Goal: Book appointment/travel/reservation

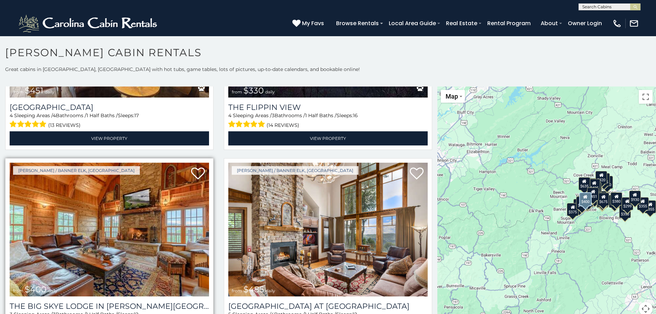
scroll to position [1136, 0]
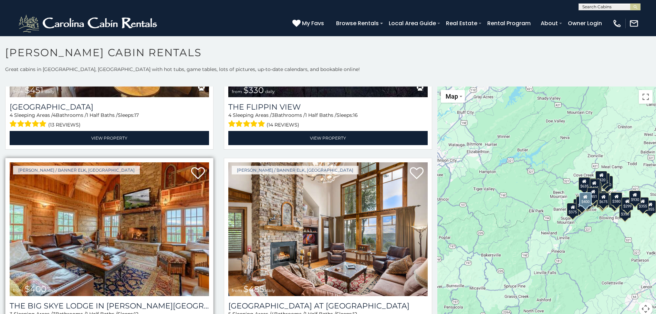
click at [147, 219] on img at bounding box center [109, 229] width 199 height 134
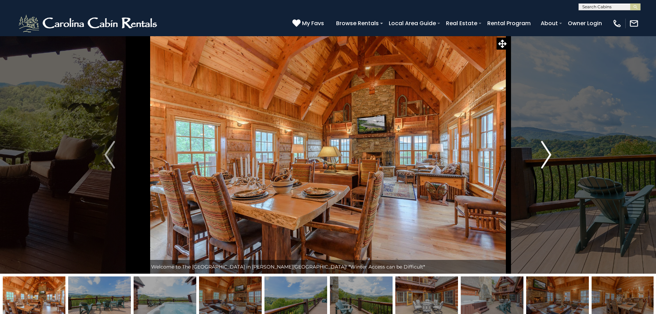
click at [550, 158] on img "Next" at bounding box center [546, 155] width 10 height 28
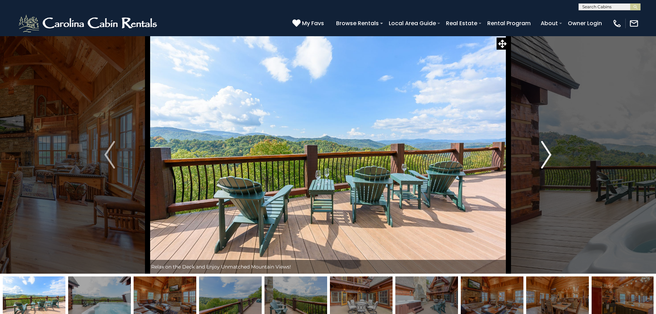
click at [550, 158] on img "Next" at bounding box center [546, 155] width 10 height 28
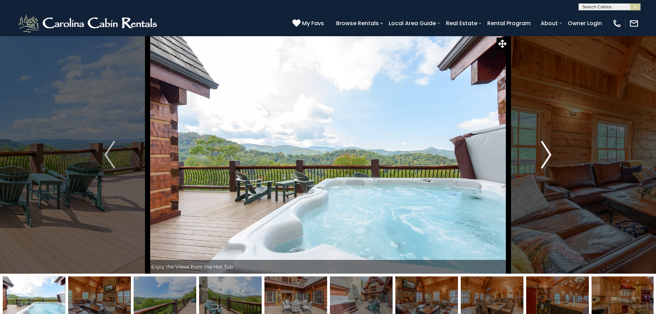
click at [549, 158] on img "Next" at bounding box center [546, 155] width 10 height 28
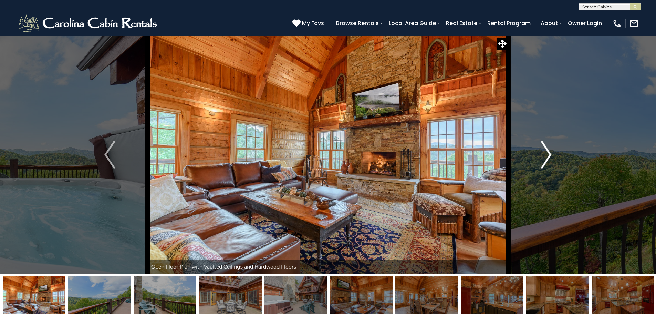
click at [549, 158] on img "Next" at bounding box center [546, 155] width 10 height 28
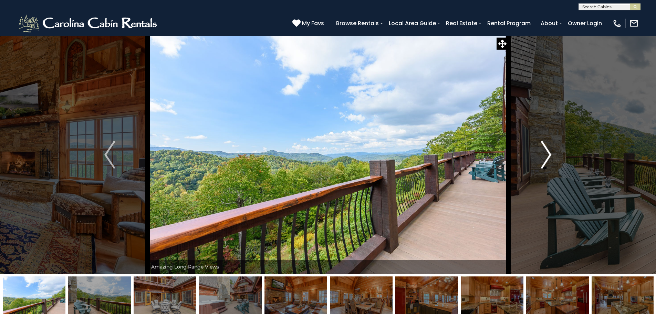
click at [549, 158] on img "Next" at bounding box center [546, 155] width 10 height 28
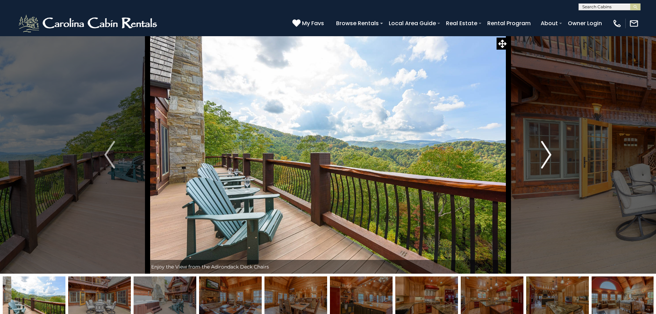
click at [549, 158] on img "Next" at bounding box center [546, 155] width 10 height 28
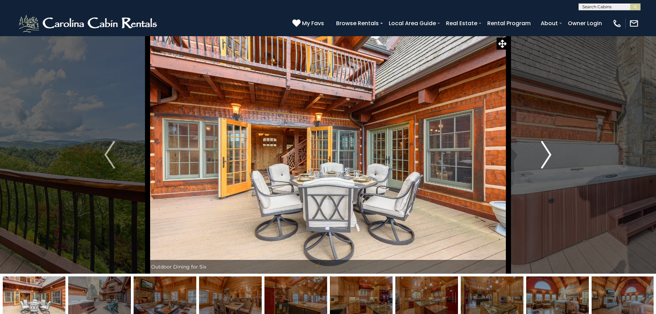
click at [542, 158] on img "Next" at bounding box center [546, 155] width 10 height 28
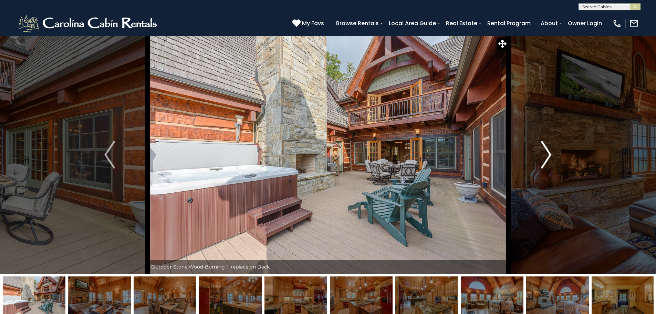
click at [542, 158] on img "Next" at bounding box center [546, 155] width 10 height 28
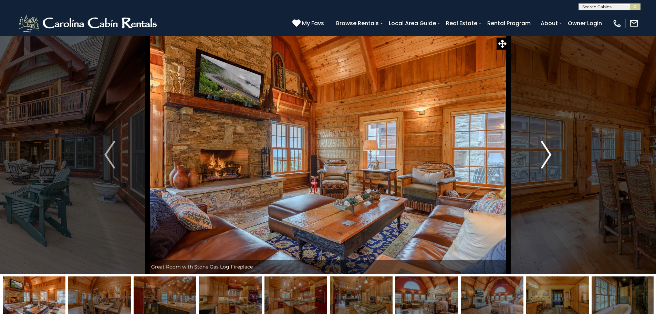
click at [542, 158] on img "Next" at bounding box center [546, 155] width 10 height 28
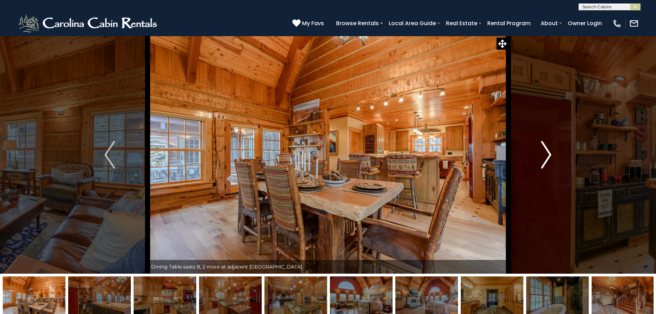
click at [542, 158] on img "Next" at bounding box center [546, 155] width 10 height 28
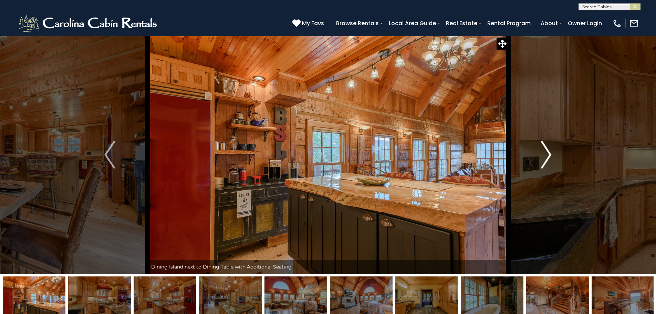
click at [542, 158] on img "Next" at bounding box center [546, 155] width 10 height 28
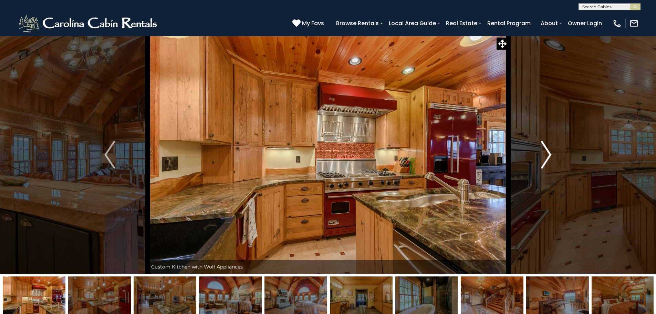
click at [542, 158] on img "Next" at bounding box center [546, 155] width 10 height 28
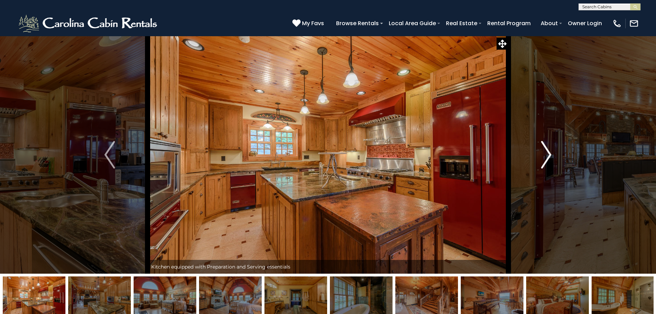
click at [542, 158] on img "Next" at bounding box center [546, 155] width 10 height 28
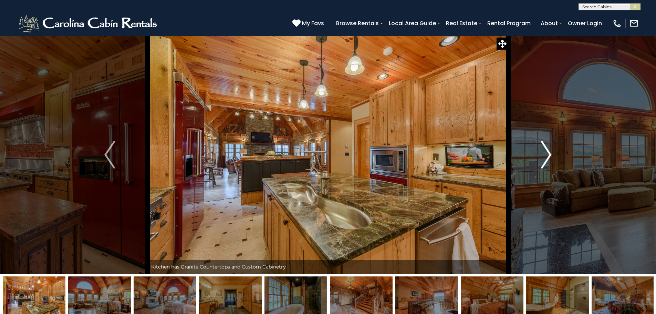
click at [542, 158] on img "Next" at bounding box center [546, 155] width 10 height 28
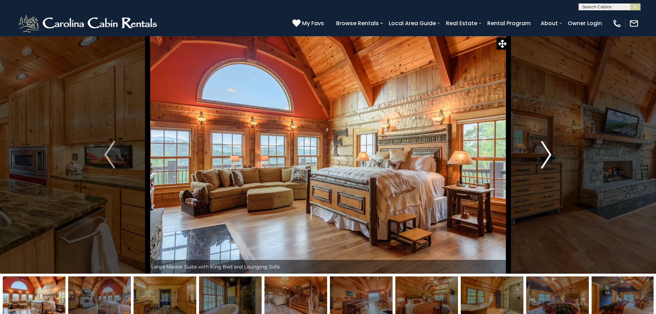
click at [542, 158] on img "Next" at bounding box center [546, 155] width 10 height 28
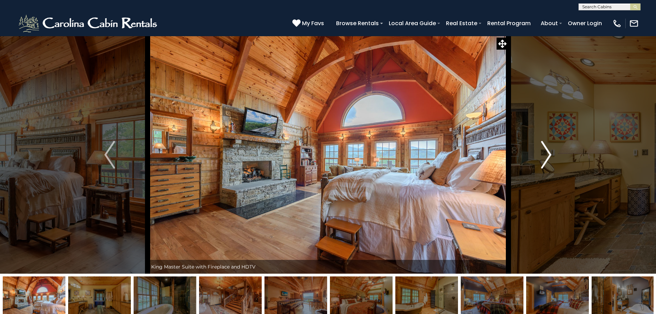
click at [542, 158] on img "Next" at bounding box center [546, 155] width 10 height 28
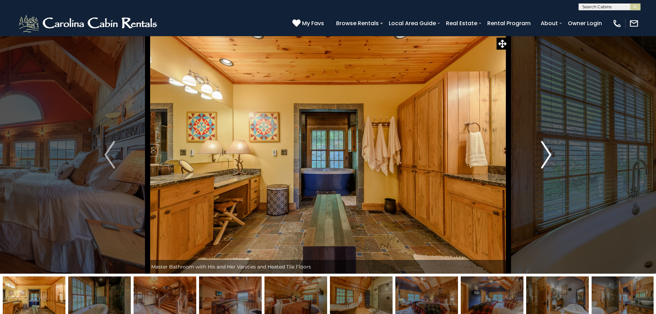
click at [542, 158] on img "Next" at bounding box center [546, 155] width 10 height 28
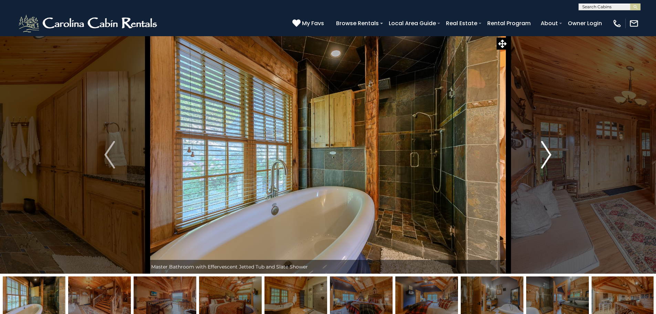
click at [542, 158] on img "Next" at bounding box center [546, 155] width 10 height 28
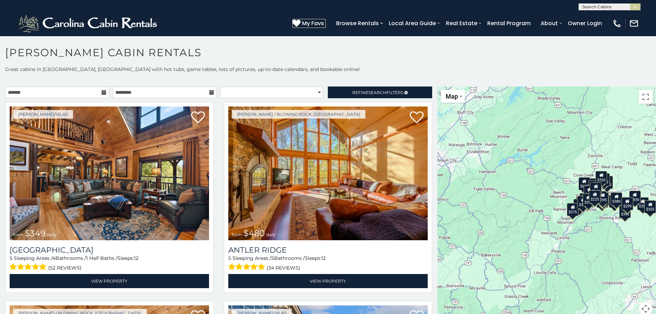
click at [299, 23] on icon at bounding box center [296, 23] width 8 height 8
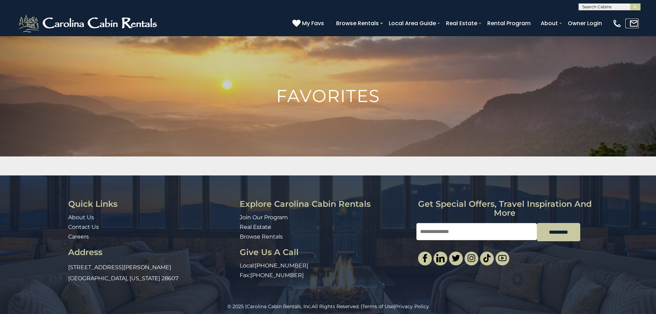
click at [632, 24] on img at bounding box center [634, 24] width 10 height 10
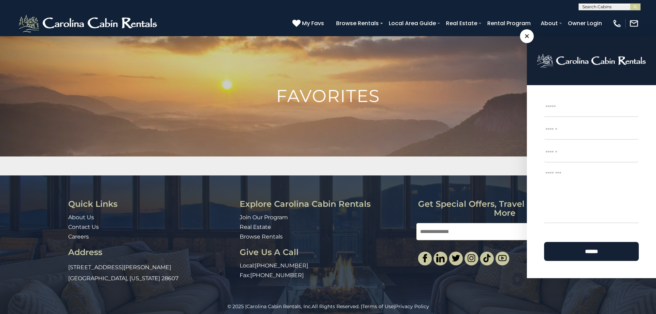
click at [549, 12] on div "(828) 295-6000 My Favs Browse Rentals Local Area Guide Activities & Attractions…" at bounding box center [328, 23] width 656 height 26
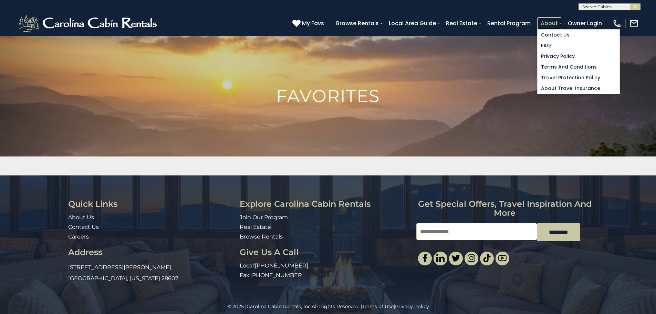
click at [548, 22] on link "About" at bounding box center [549, 23] width 24 height 12
